Goal: Check status: Check status

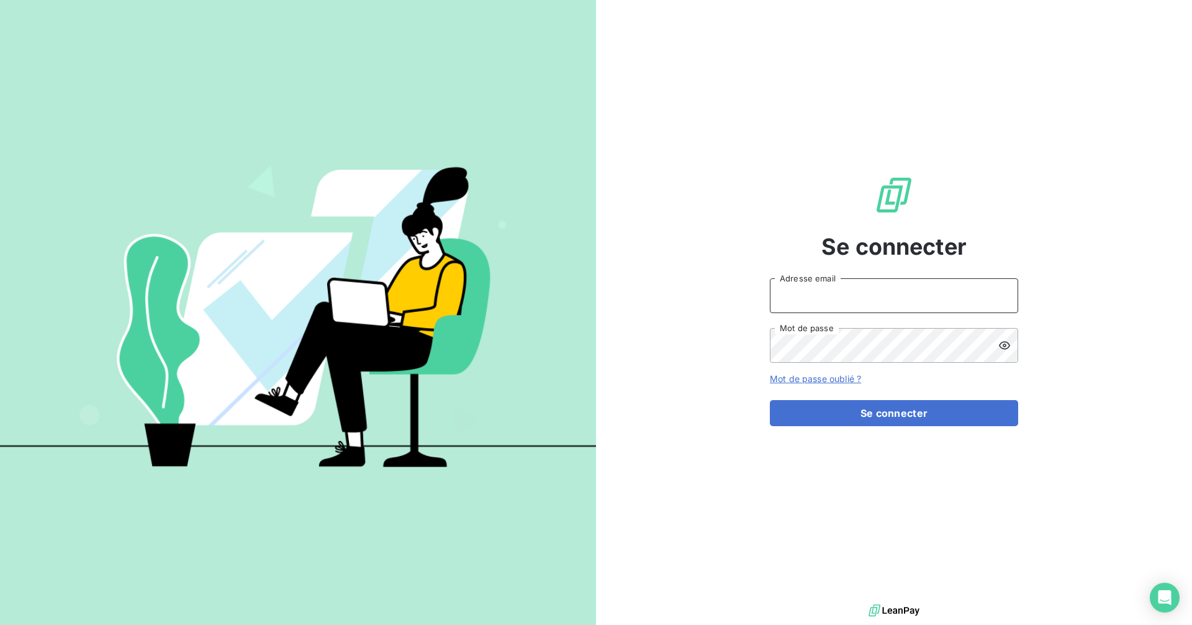
click at [843, 295] on input "Adresse email" at bounding box center [894, 295] width 248 height 35
click at [0, 624] on com-1password-button at bounding box center [0, 625] width 0 height 0
click at [868, 304] on input "Adresse email" at bounding box center [894, 295] width 248 height 35
click at [901, 302] on input "Adresse email" at bounding box center [894, 295] width 248 height 35
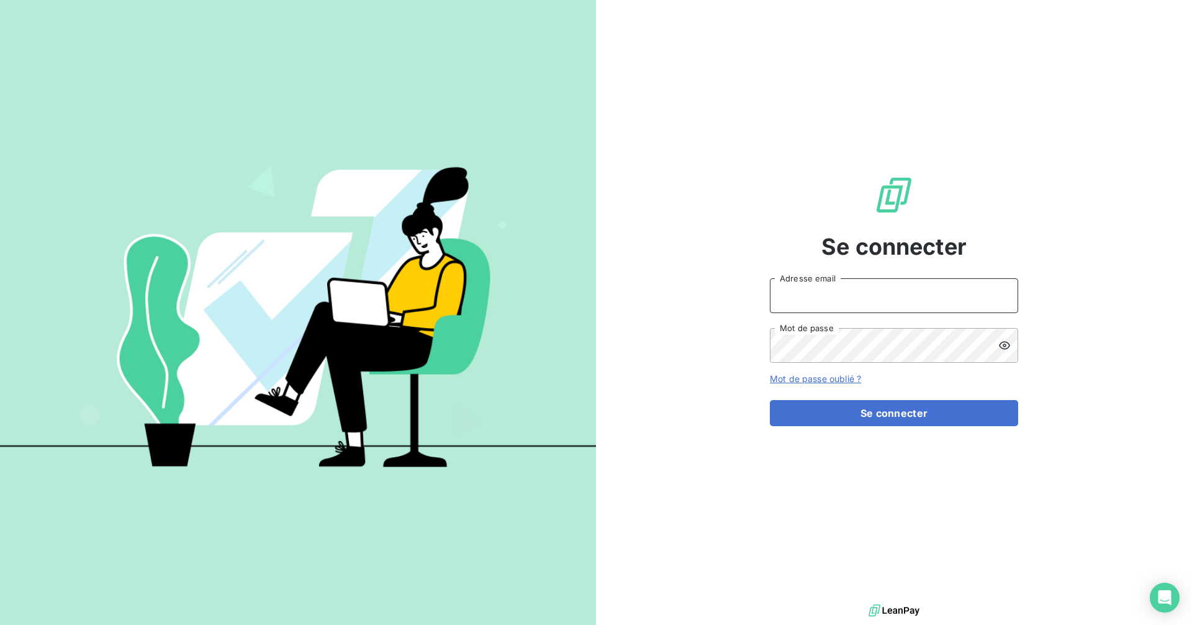
click at [843, 302] on input "Adresse email" at bounding box center [894, 295] width 248 height 35
click at [842, 300] on input "Adresse email" at bounding box center [894, 295] width 248 height 35
click at [0, 624] on com-1password-button at bounding box center [0, 625] width 0 height 0
type input "[EMAIL_ADDRESS][DOMAIN_NAME]"
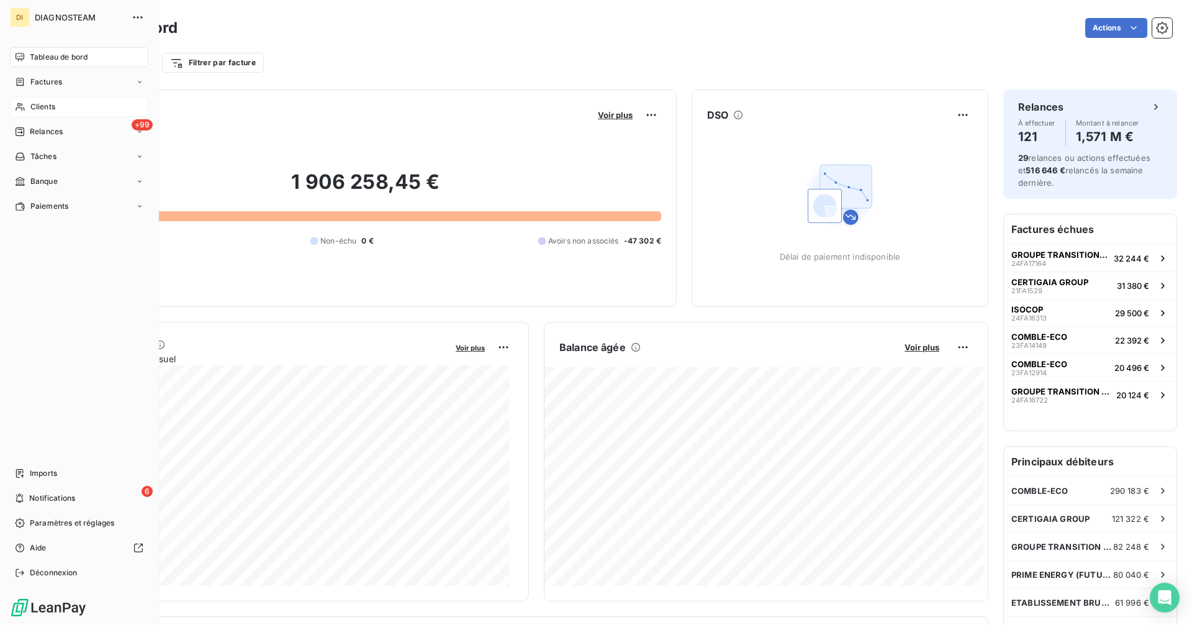
click at [42, 108] on span "Clients" at bounding box center [42, 106] width 25 height 11
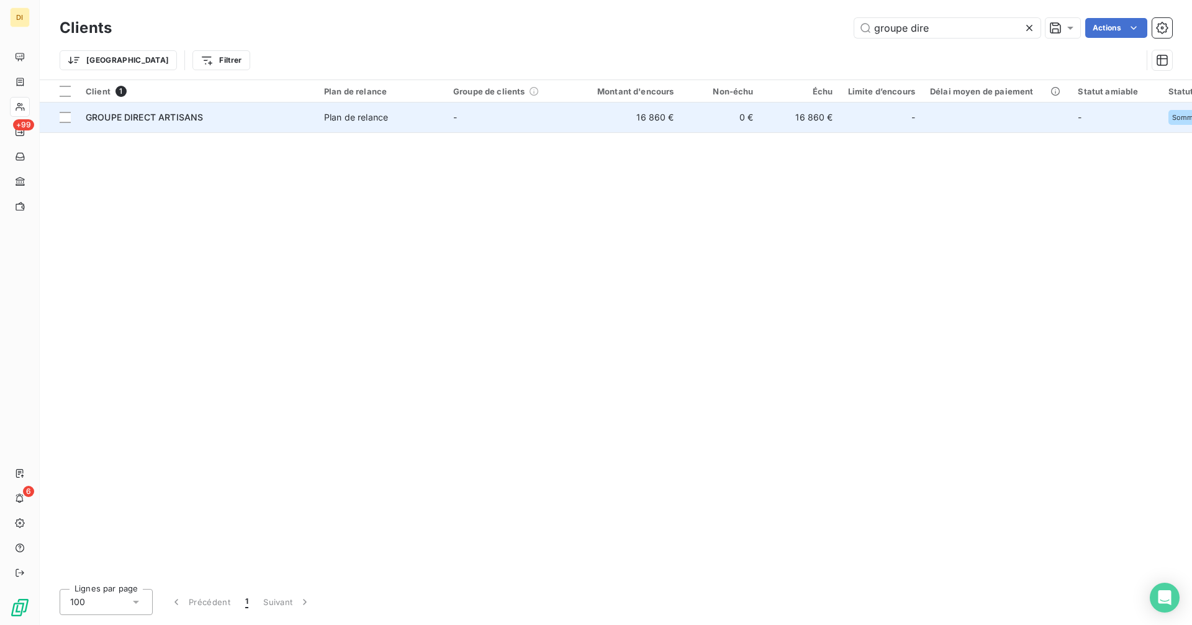
click at [672, 114] on td "16 860 €" at bounding box center [628, 117] width 107 height 30
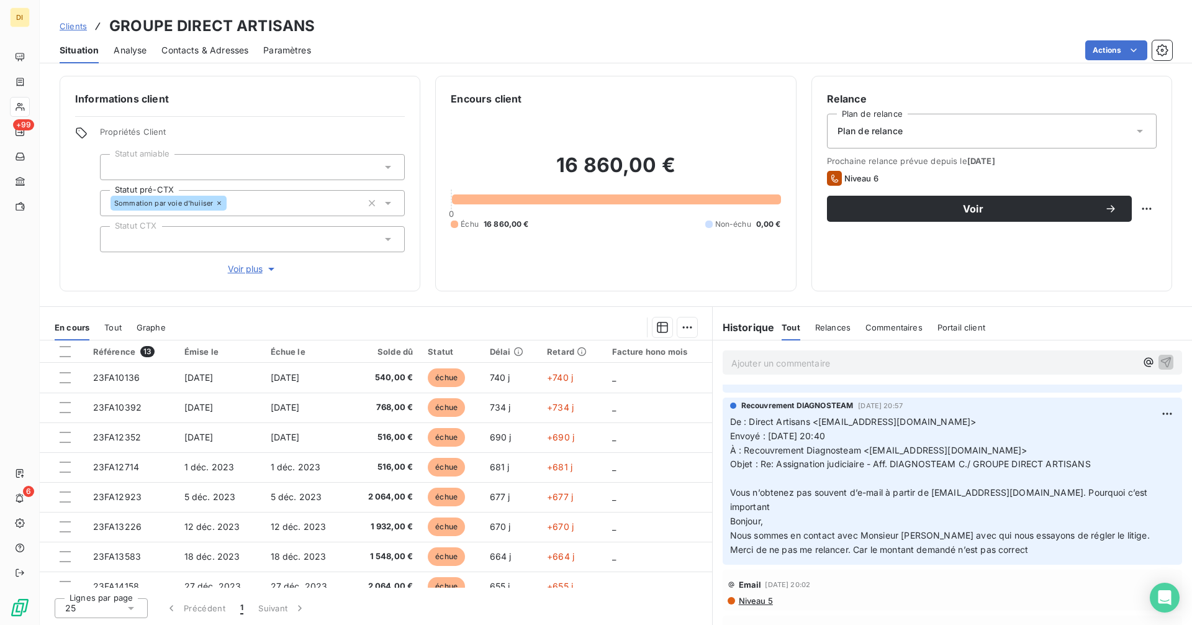
scroll to position [290, 0]
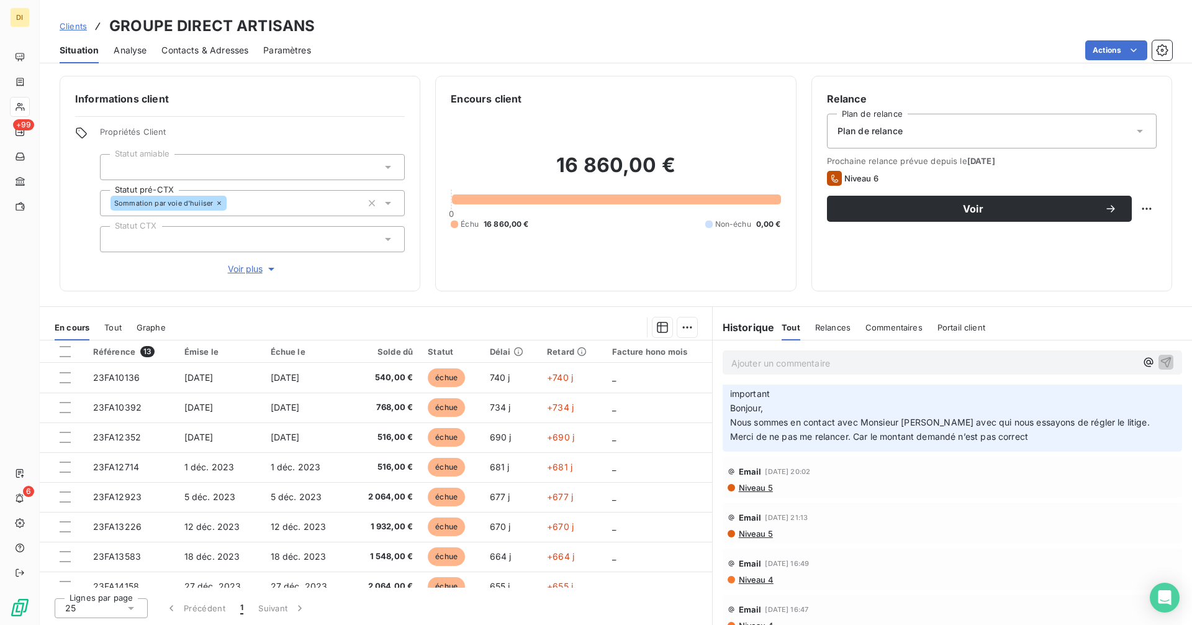
click at [769, 489] on span "Niveau 5" at bounding box center [755, 487] width 35 height 10
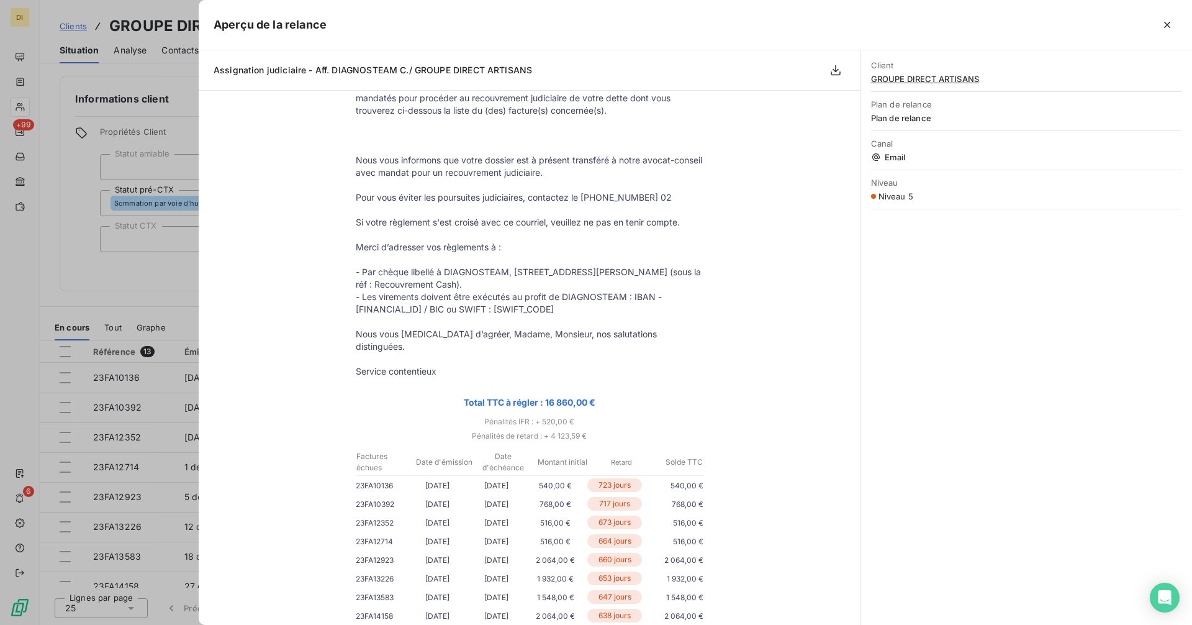
scroll to position [579, 0]
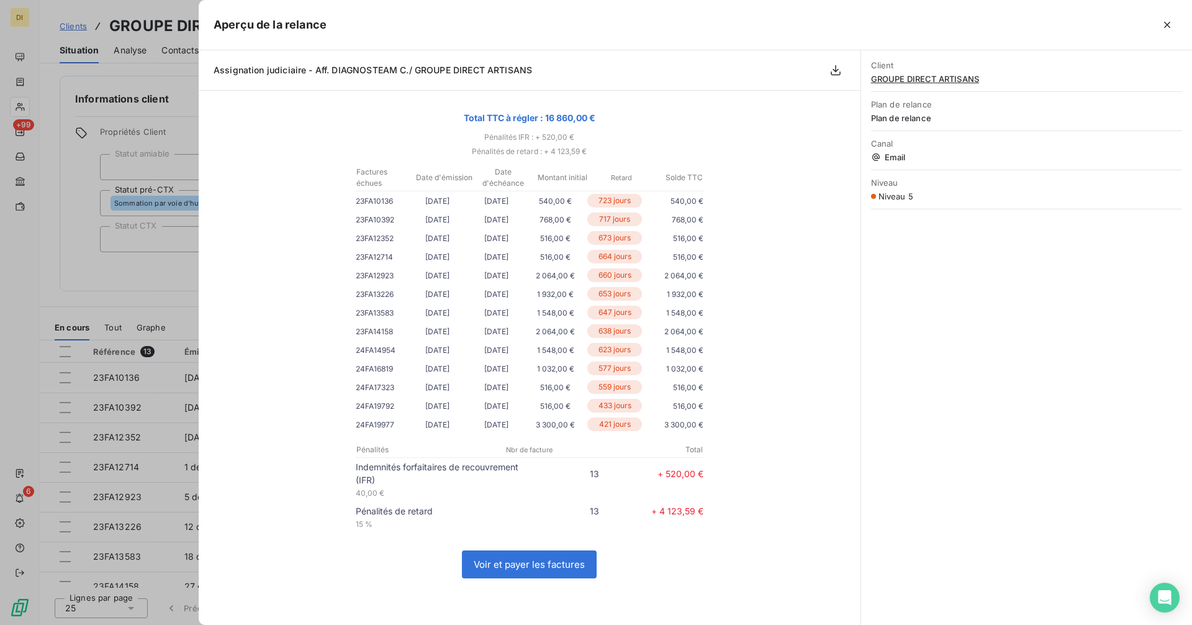
drag, startPoint x: 657, startPoint y: 500, endPoint x: 679, endPoint y: 496, distance: 22.7
click at [679, 504] on p "+ 4 123,59 €" at bounding box center [651, 510] width 104 height 13
click at [688, 504] on p "+ 4 123,59 €" at bounding box center [651, 510] width 104 height 13
click at [689, 504] on p "+ 4 123,59 €" at bounding box center [651, 510] width 104 height 13
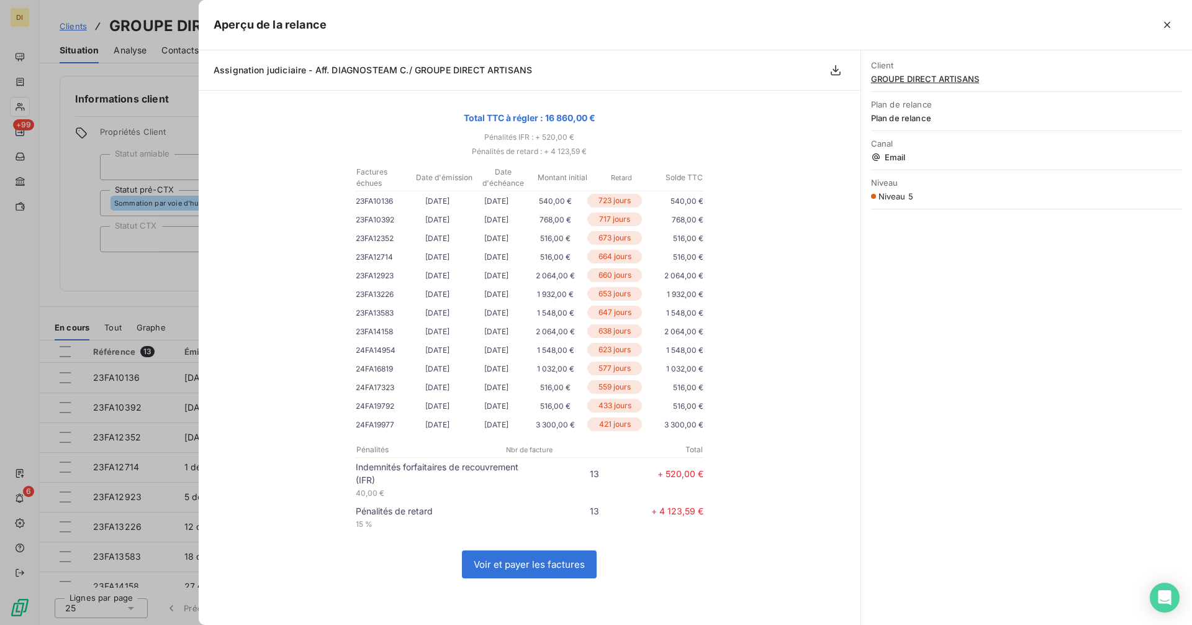
click at [657, 504] on p "+ 4 123,59 €" at bounding box center [651, 510] width 104 height 13
copy p "4 123,59"
